Goal: Task Accomplishment & Management: Manage account settings

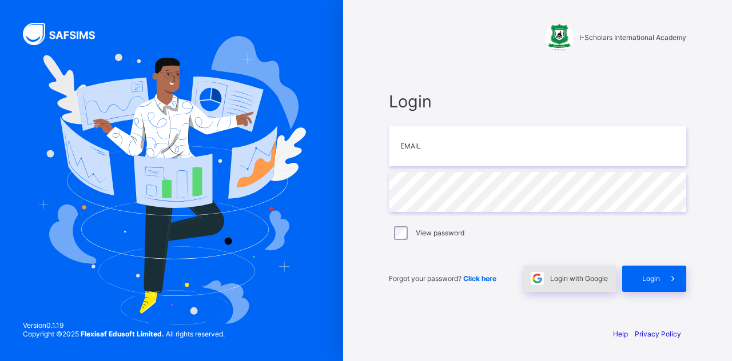
click at [544, 285] on span at bounding box center [537, 279] width 26 height 26
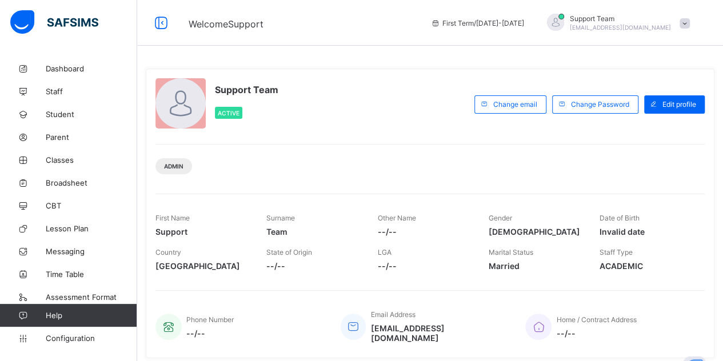
click at [682, 29] on div "Support Team oluwatooni@flexisaf.com" at bounding box center [616, 23] width 160 height 19
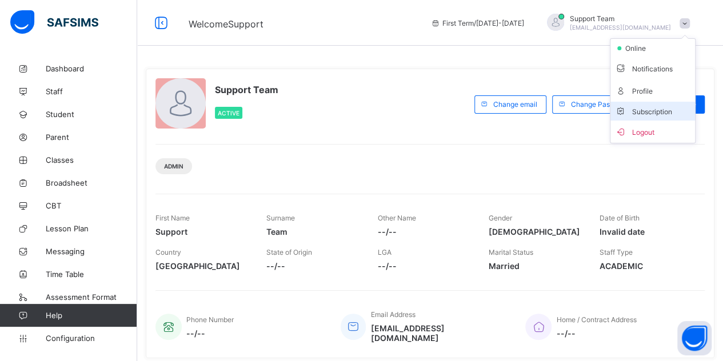
click at [669, 113] on span "Subscription" at bounding box center [643, 111] width 57 height 9
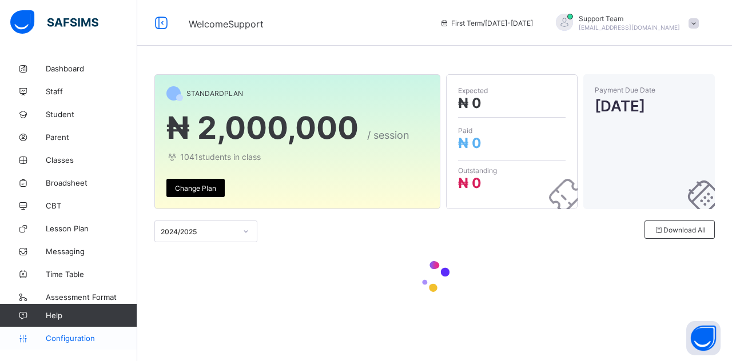
click at [65, 336] on span "Configuration" at bounding box center [91, 338] width 91 height 9
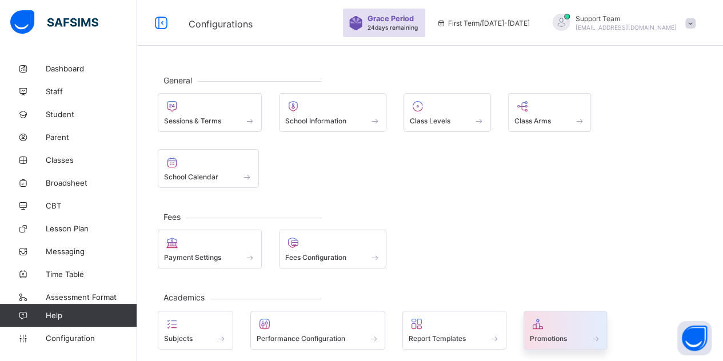
click at [583, 334] on div "Promotions" at bounding box center [565, 339] width 71 height 10
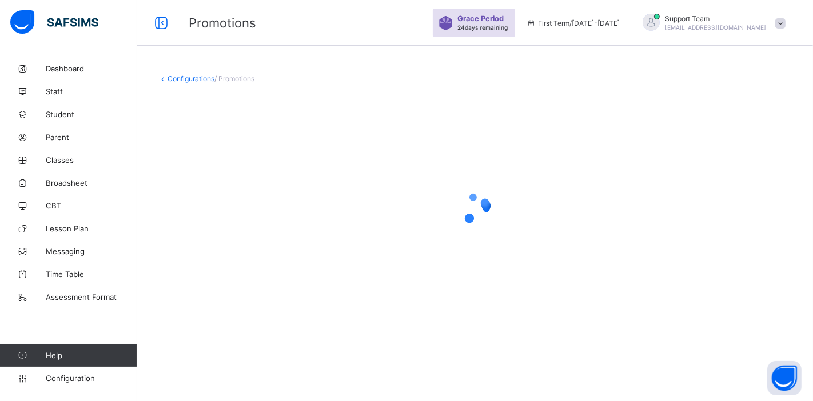
drag, startPoint x: 717, startPoint y: 1, endPoint x: 369, endPoint y: 192, distance: 397.4
click at [369, 192] on div at bounding box center [475, 208] width 635 height 217
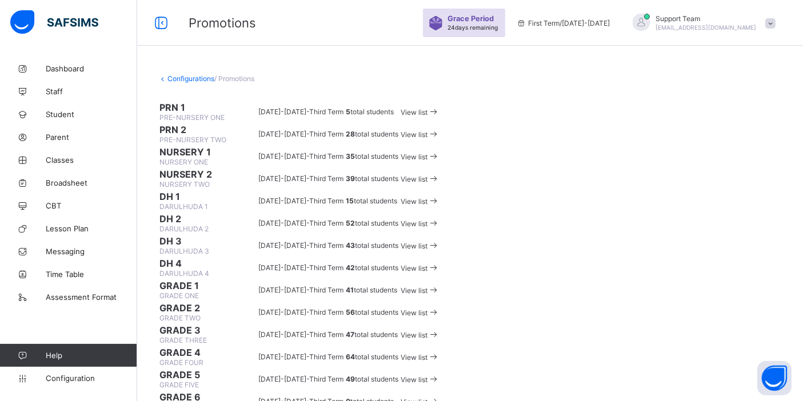
click at [440, 117] on div "View list" at bounding box center [420, 111] width 39 height 11
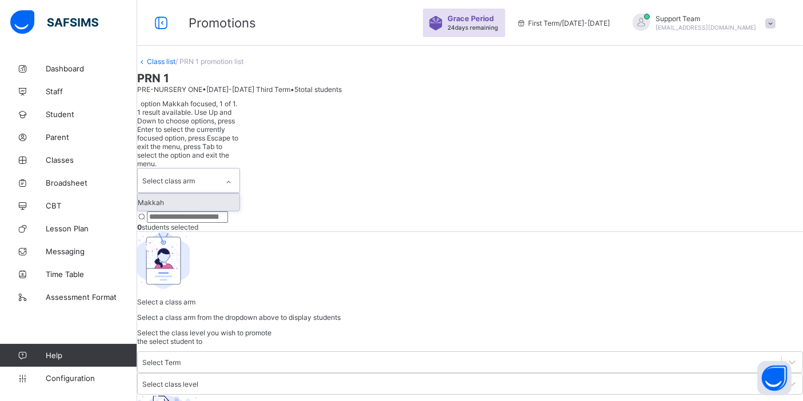
click at [234, 168] on div "Select class arm" at bounding box center [188, 180] width 103 height 25
click at [222, 194] on div "Makkah" at bounding box center [189, 202] width 102 height 17
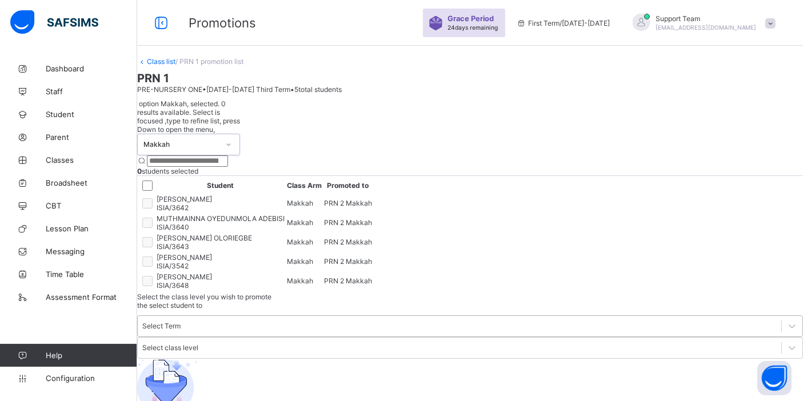
click at [181, 322] on div "Select Term" at bounding box center [161, 326] width 38 height 9
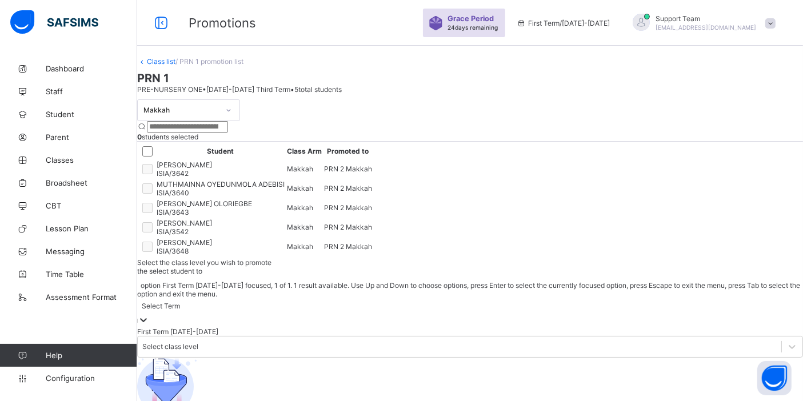
click at [599, 328] on div "First Term 2025-2026" at bounding box center [470, 332] width 666 height 9
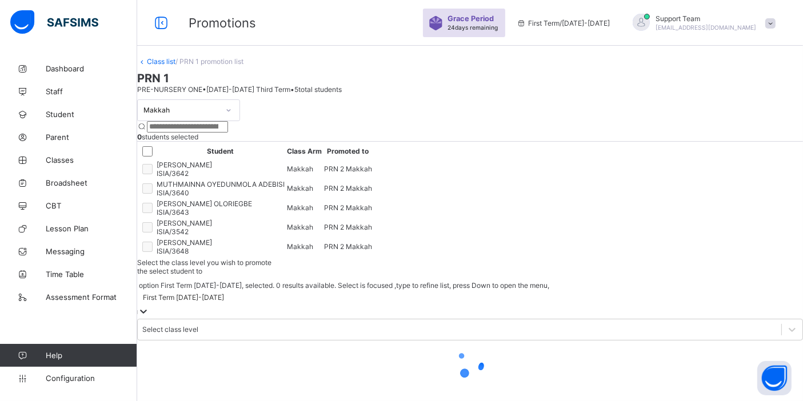
scroll to position [46, 0]
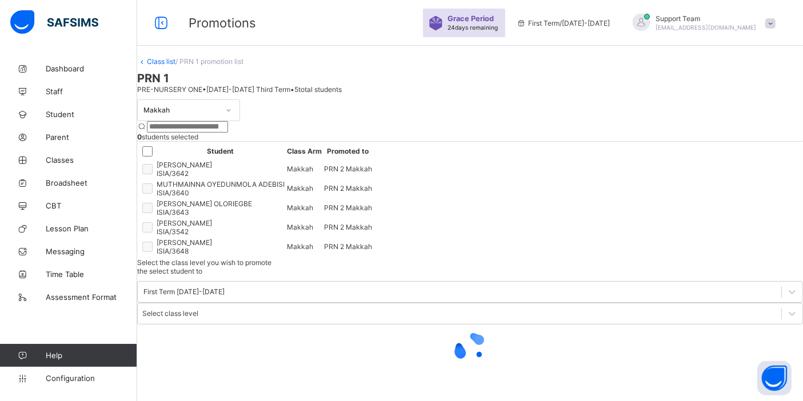
click at [176, 57] on link "Class list" at bounding box center [161, 61] width 29 height 9
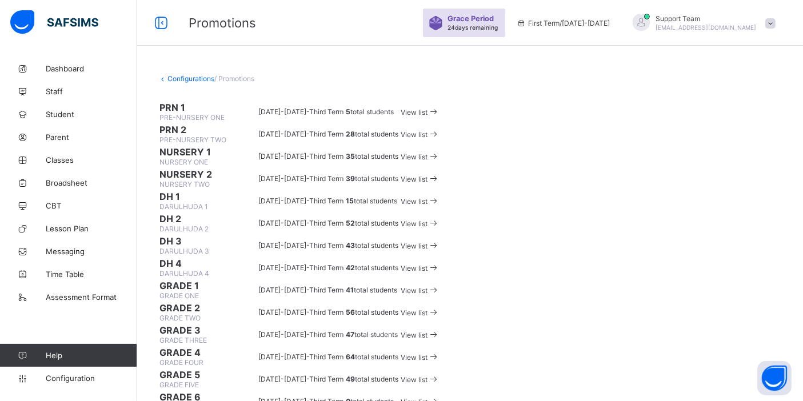
click at [428, 139] on span "View list" at bounding box center [414, 134] width 27 height 9
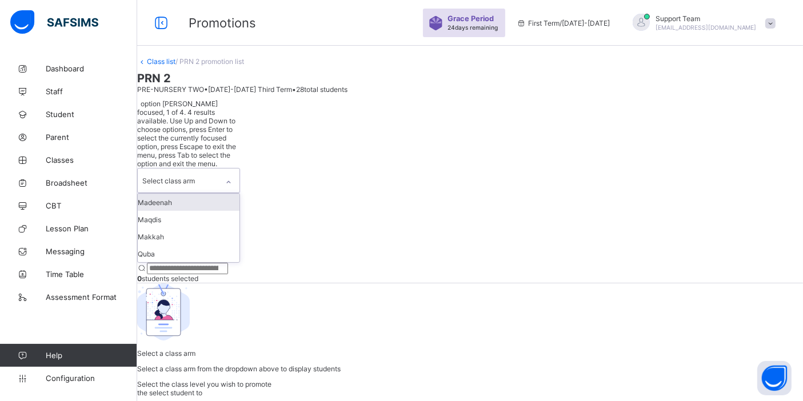
click at [195, 170] on div "Select class arm" at bounding box center [168, 181] width 53 height 22
click at [196, 228] on div "Makkah" at bounding box center [189, 236] width 102 height 17
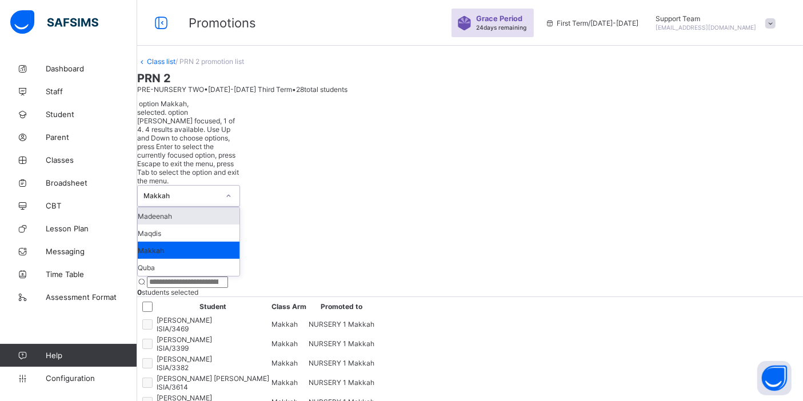
click at [200, 192] on div "Makkah" at bounding box center [181, 196] width 75 height 9
click at [191, 208] on div "Madeenah" at bounding box center [189, 216] width 102 height 17
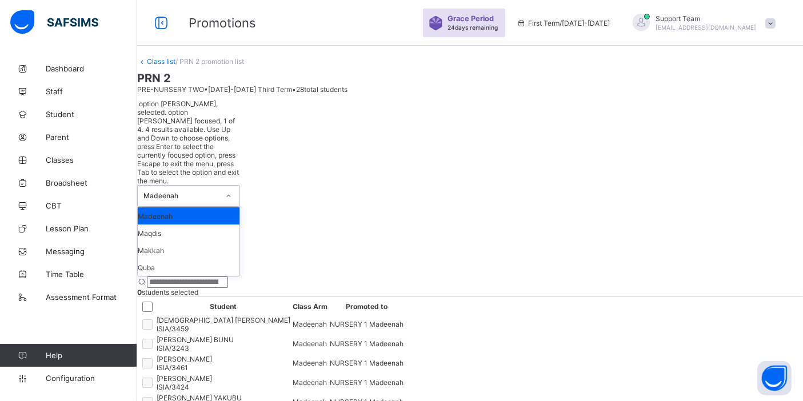
click at [192, 186] on div "Madeenah" at bounding box center [178, 196] width 80 height 21
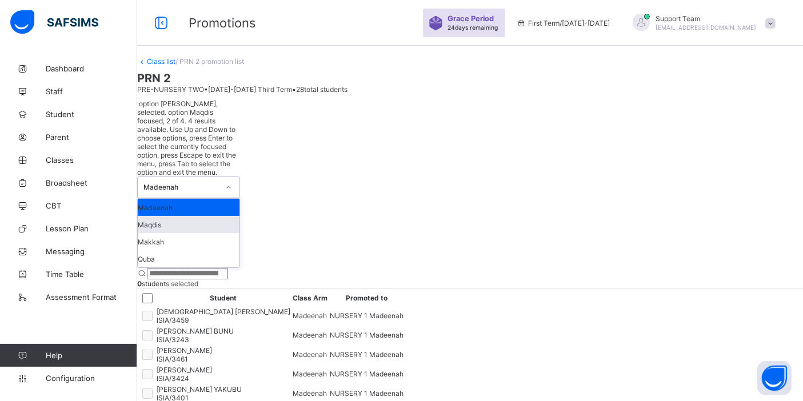
click at [196, 216] on div "Maqdis" at bounding box center [189, 224] width 102 height 17
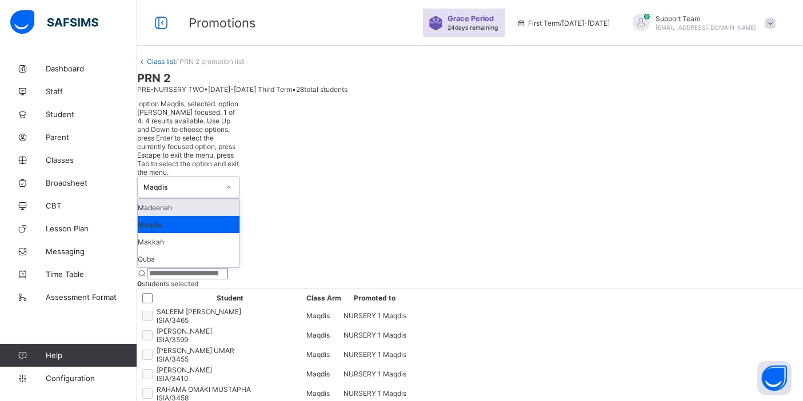
click at [188, 184] on div "Maqdis" at bounding box center [181, 188] width 75 height 9
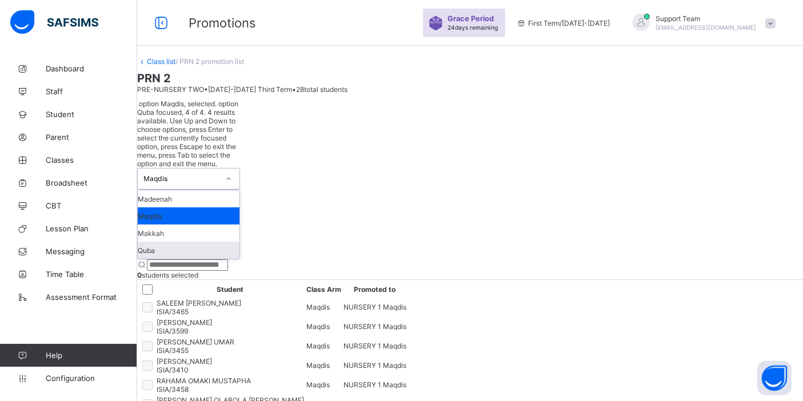
click at [193, 242] on div "Quba" at bounding box center [189, 250] width 102 height 17
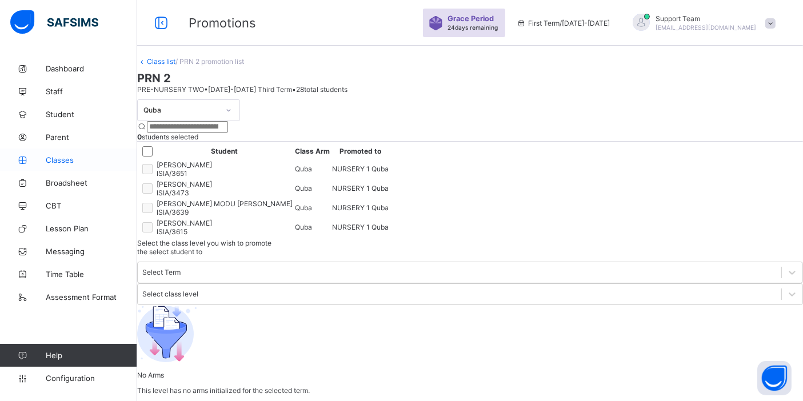
click at [75, 152] on link "Classes" at bounding box center [68, 160] width 137 height 23
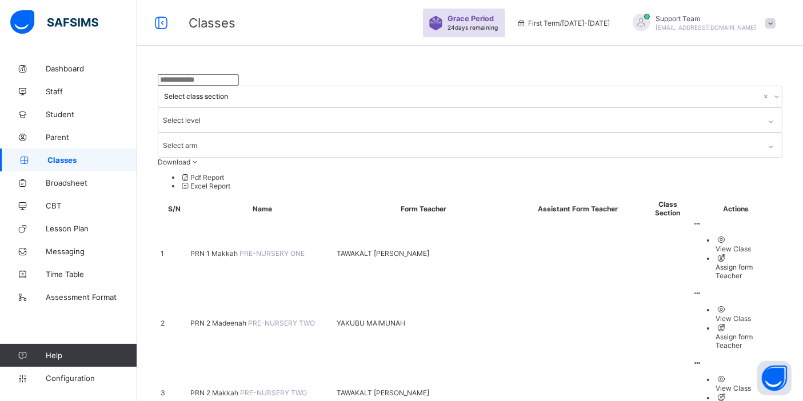
click at [210, 319] on span "PRN 2 Madeenah" at bounding box center [219, 323] width 58 height 9
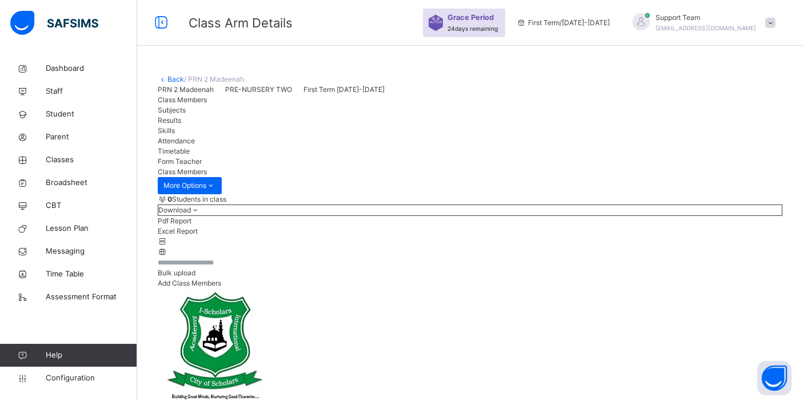
click at [177, 81] on link "Back" at bounding box center [176, 79] width 17 height 9
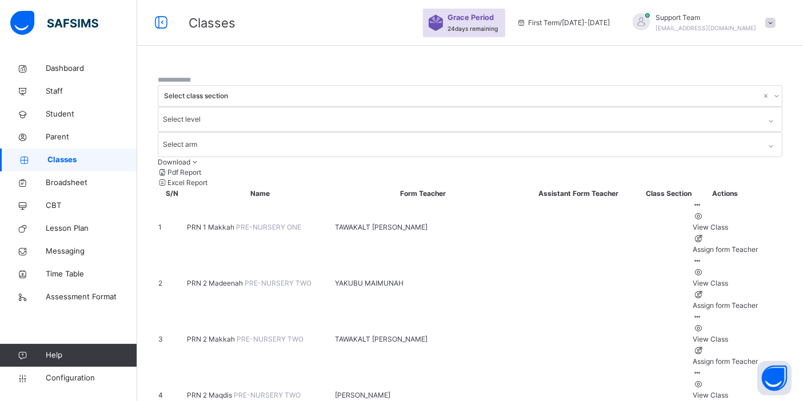
scroll to position [63, 0]
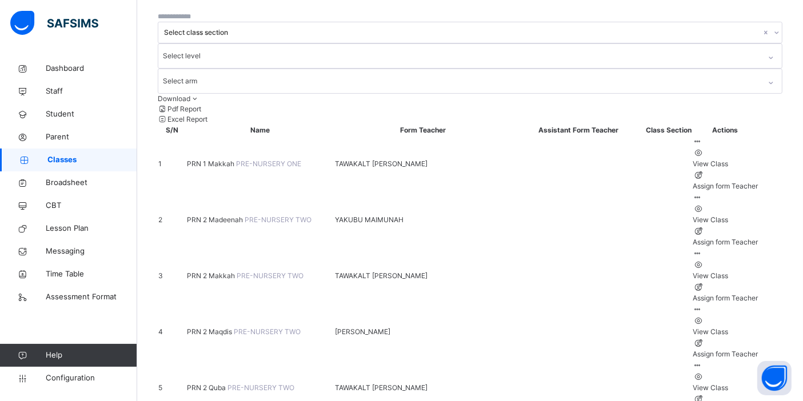
click at [231, 272] on span "PRN 2 Makkah" at bounding box center [212, 276] width 50 height 9
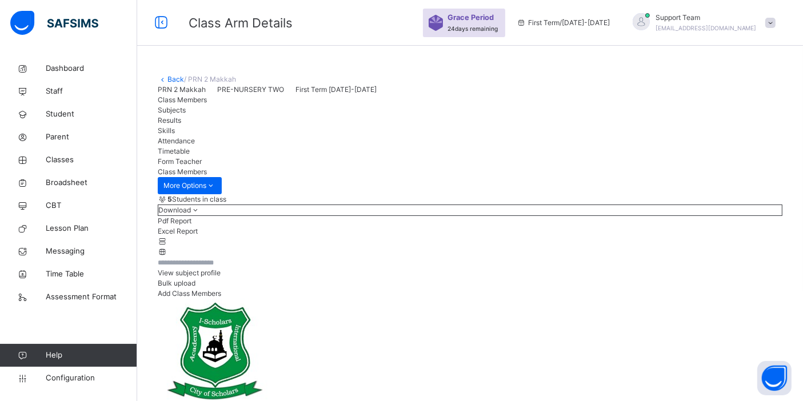
click at [166, 77] on icon at bounding box center [163, 79] width 10 height 9
drag, startPoint x: 182, startPoint y: 81, endPoint x: 69, endPoint y: 7, distance: 135.1
click at [182, 81] on link "Back" at bounding box center [176, 79] width 17 height 9
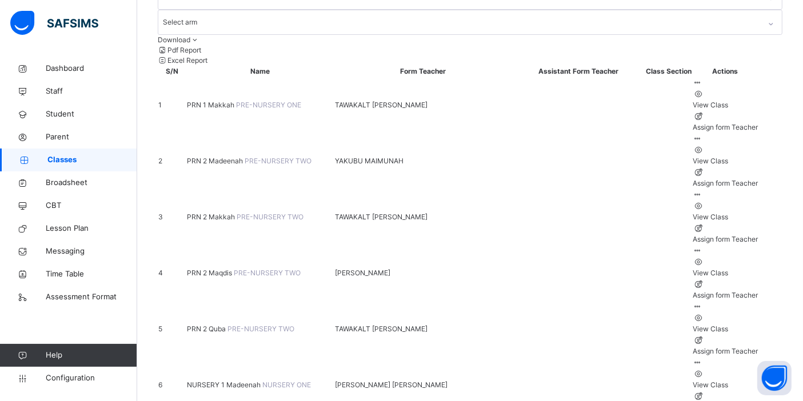
scroll to position [127, 0]
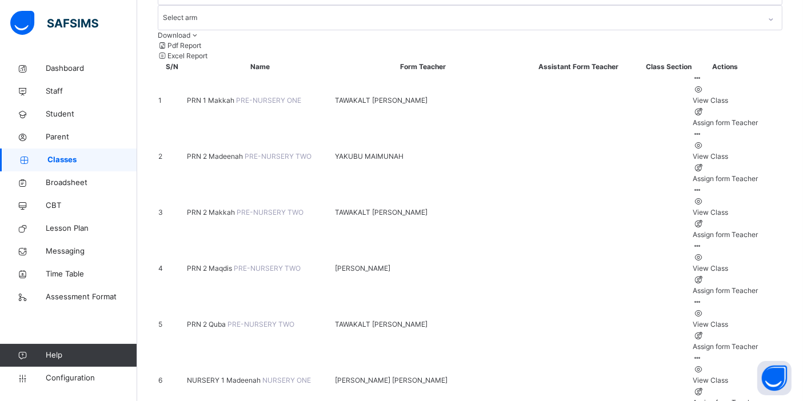
click at [227, 361] on span "NURSERY 1 Madeenah" at bounding box center [224, 380] width 75 height 9
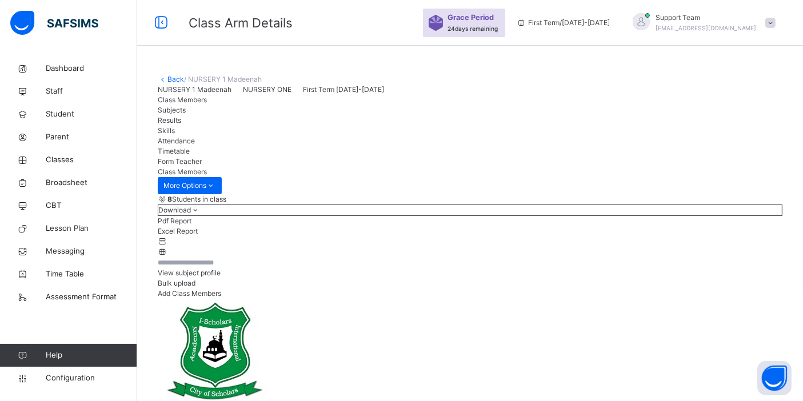
click at [710, 9] on div "Grace Period 24 days remaining First Term / 2025-2026 Support Team oluwatooni@f…" at bounding box center [613, 23] width 380 height 46
click at [710, 21] on span "Support Team" at bounding box center [706, 18] width 101 height 10
click at [731, 146] on span "Subscription" at bounding box center [729, 144] width 57 height 9
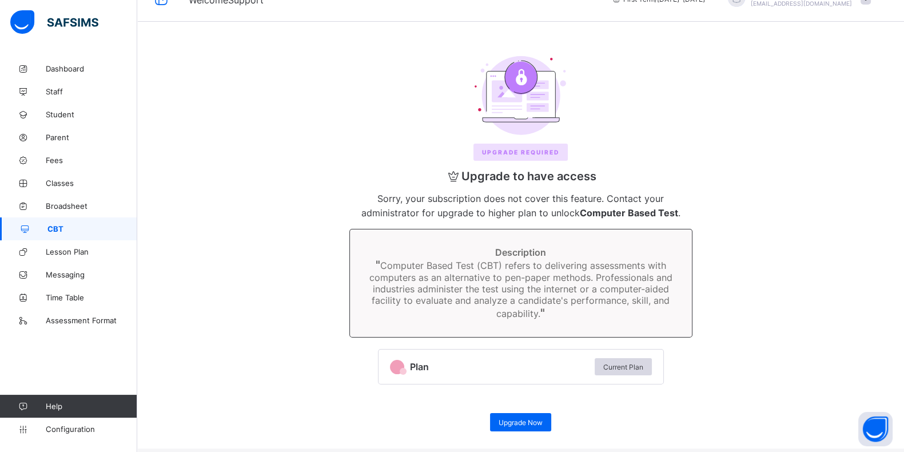
scroll to position [31, 0]
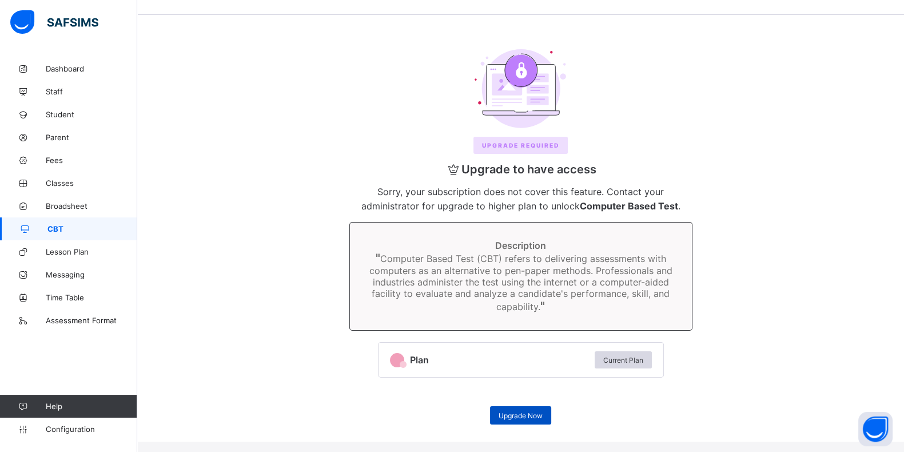
click at [502, 409] on div "Upgrade Now" at bounding box center [520, 415] width 61 height 18
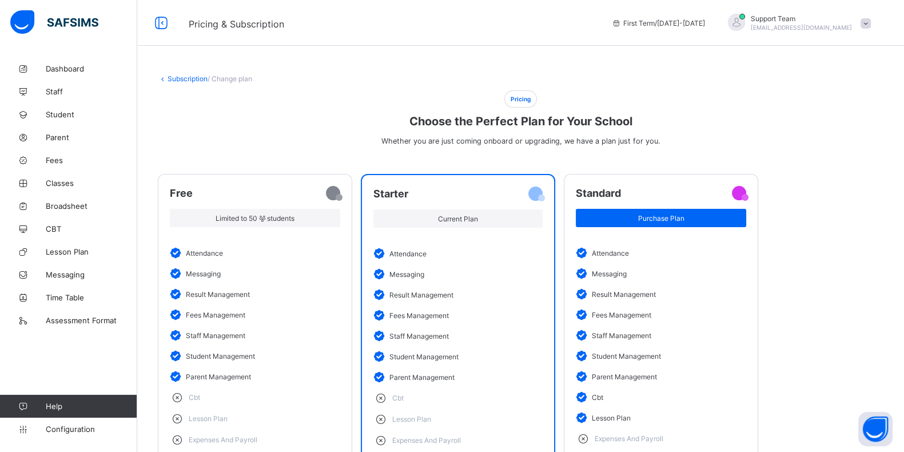
scroll to position [58, 0]
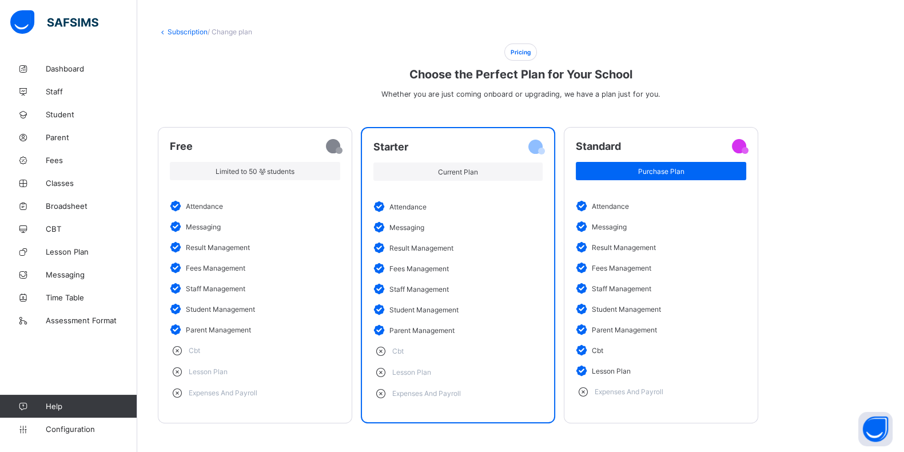
click at [627, 281] on li "staff management" at bounding box center [661, 288] width 170 height 21
click at [630, 162] on div "Purchase Plan" at bounding box center [661, 171] width 170 height 18
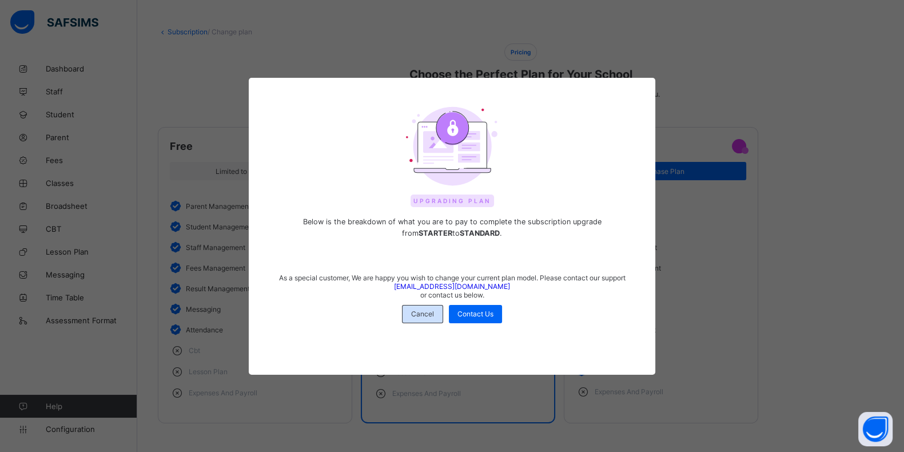
click at [424, 307] on div "Cancel" at bounding box center [422, 314] width 41 height 18
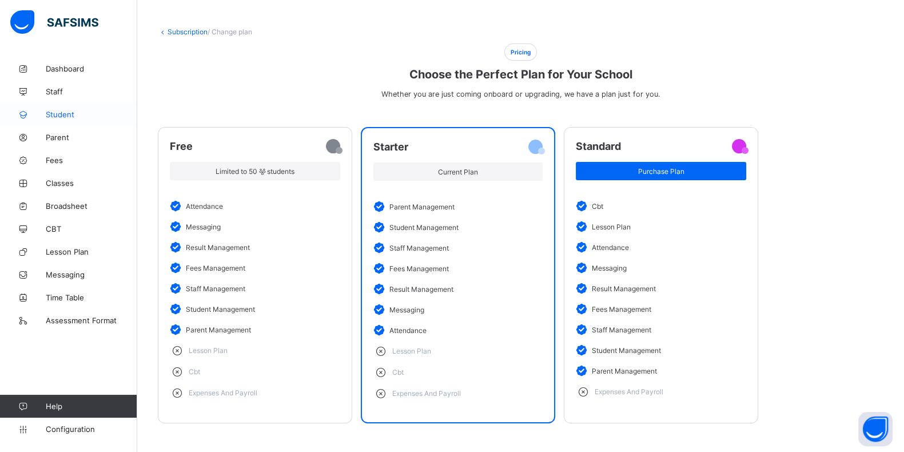
click at [64, 114] on span "Student" at bounding box center [91, 114] width 91 height 9
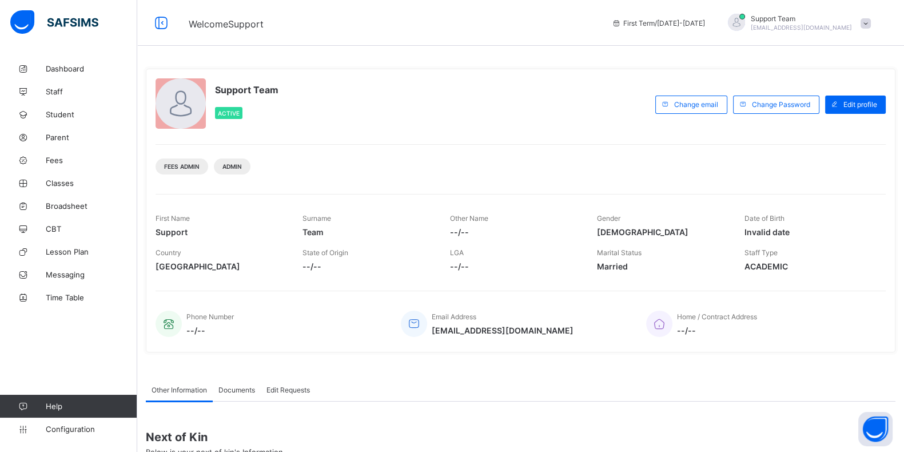
click at [826, 28] on span "[EMAIL_ADDRESS][DOMAIN_NAME]" at bounding box center [801, 27] width 101 height 7
click at [814, 102] on li "Subscription" at bounding box center [833, 111] width 85 height 19
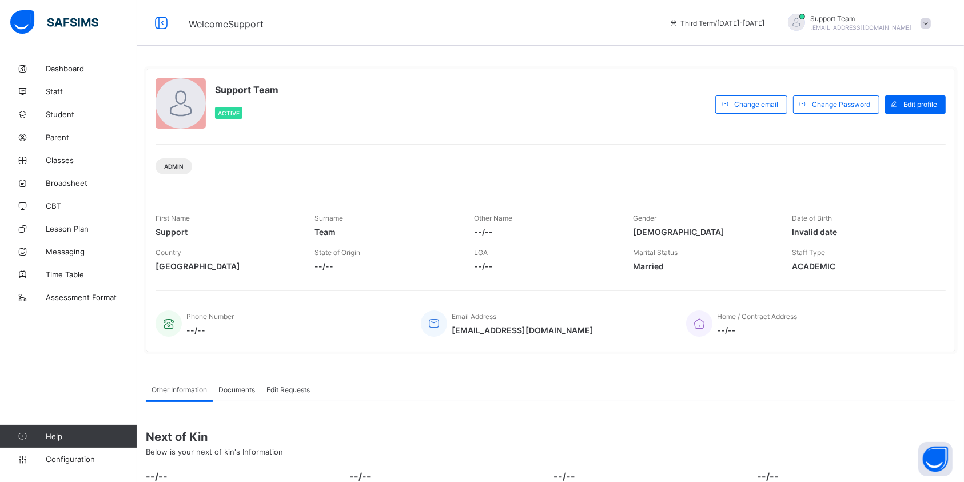
click at [898, 24] on span "[EMAIL_ADDRESS][DOMAIN_NAME]" at bounding box center [861, 27] width 101 height 7
click at [896, 114] on span "Subscription" at bounding box center [884, 111] width 57 height 9
